Goal: Use online tool/utility: Utilize a website feature to perform a specific function

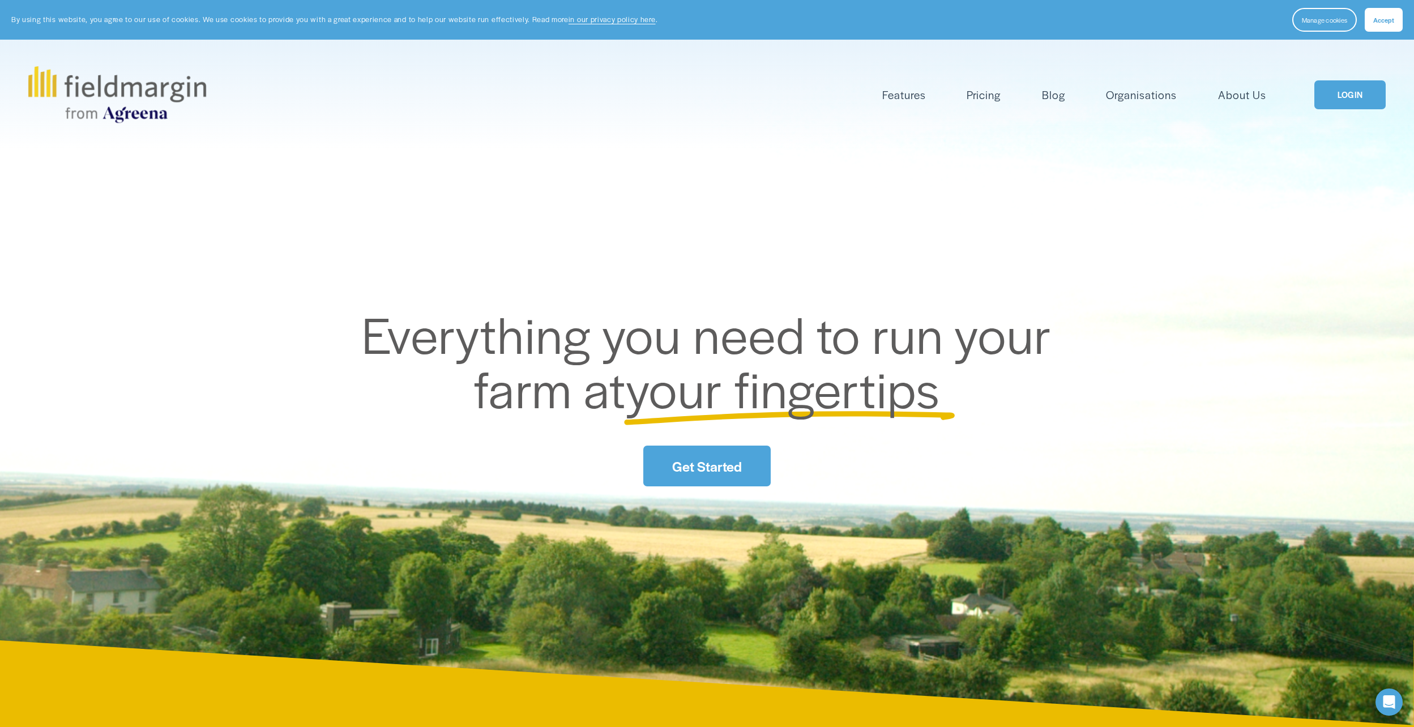
click at [1338, 93] on link "LOGIN" at bounding box center [1349, 94] width 71 height 29
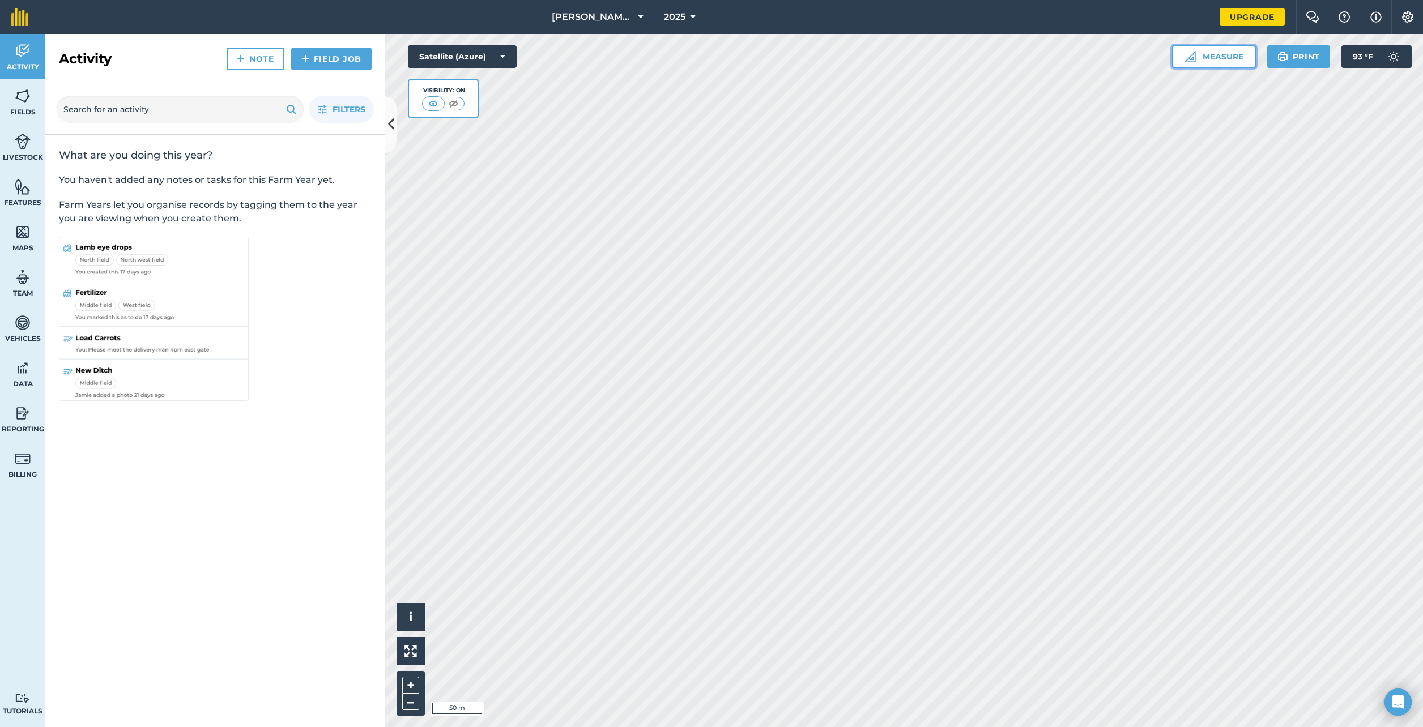
click at [1208, 54] on button "Measure" at bounding box center [1214, 56] width 84 height 23
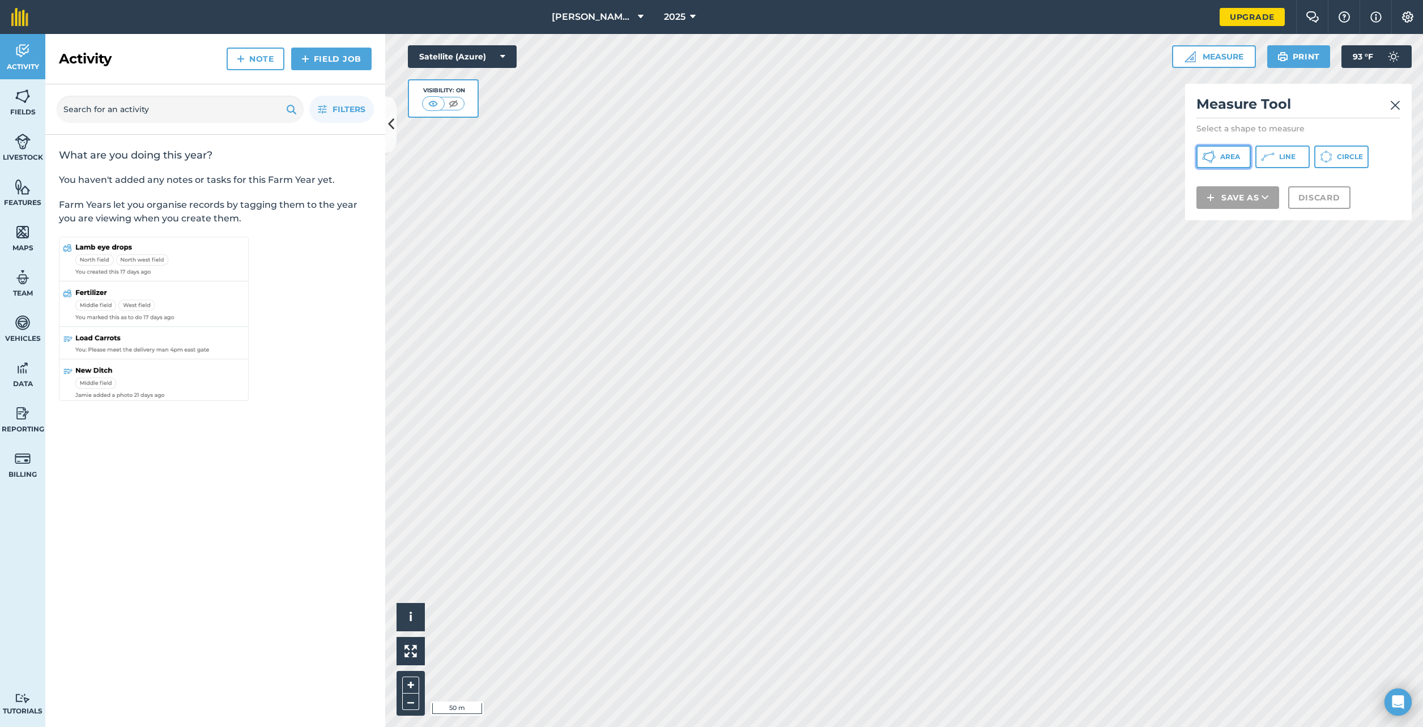
click at [1223, 155] on span "Area" at bounding box center [1230, 156] width 20 height 9
click at [1314, 208] on button "Discard" at bounding box center [1319, 212] width 62 height 23
